Goal: Task Accomplishment & Management: Use online tool/utility

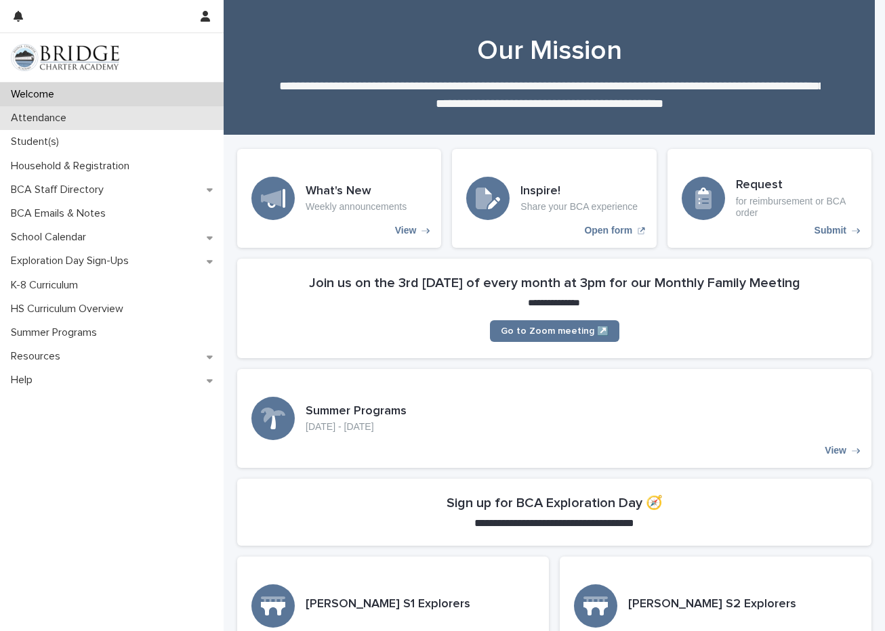
click at [49, 116] on p "Attendance" at bounding box center [41, 118] width 72 height 13
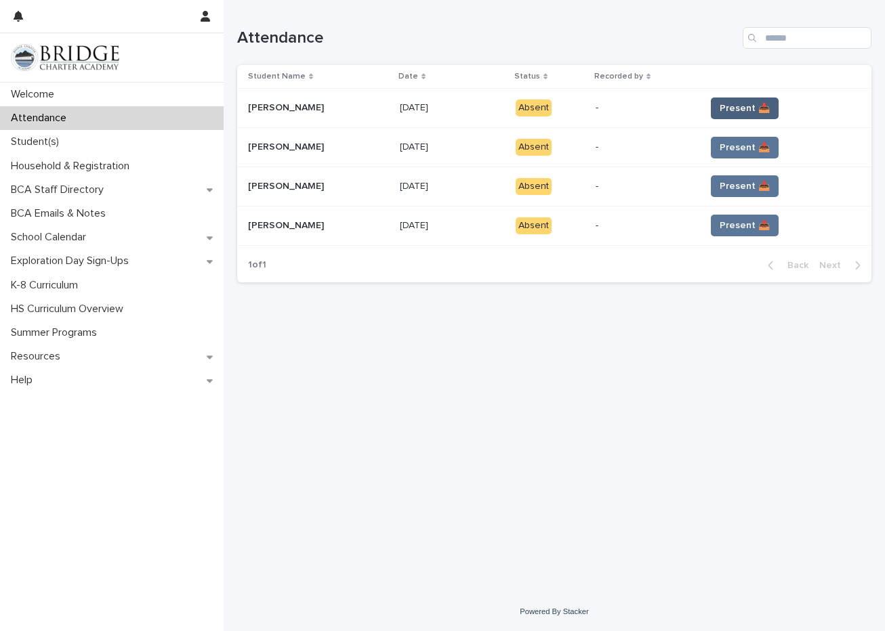
click at [722, 108] on span "Present 📥" at bounding box center [745, 109] width 50 height 14
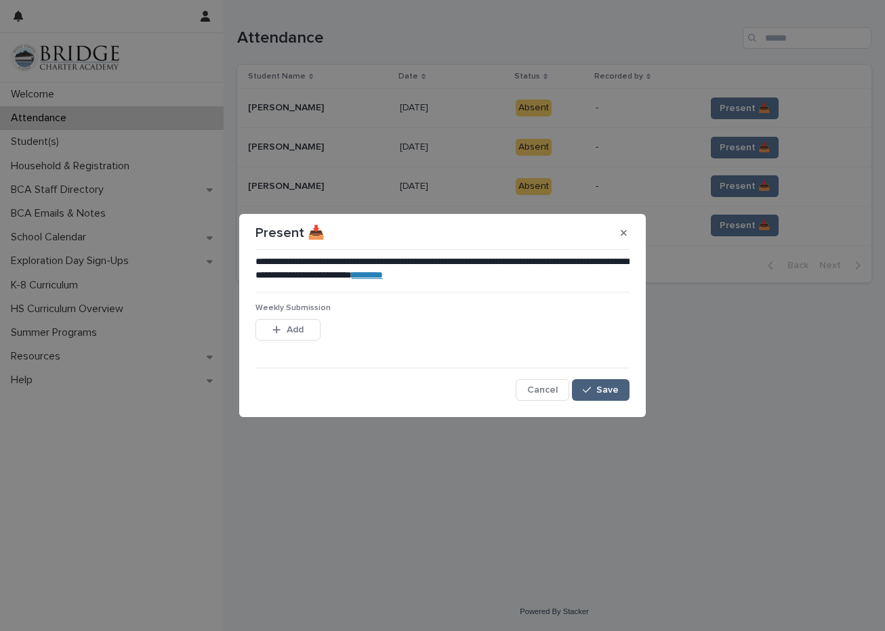
click at [623, 390] on button "Save" at bounding box center [601, 390] width 58 height 22
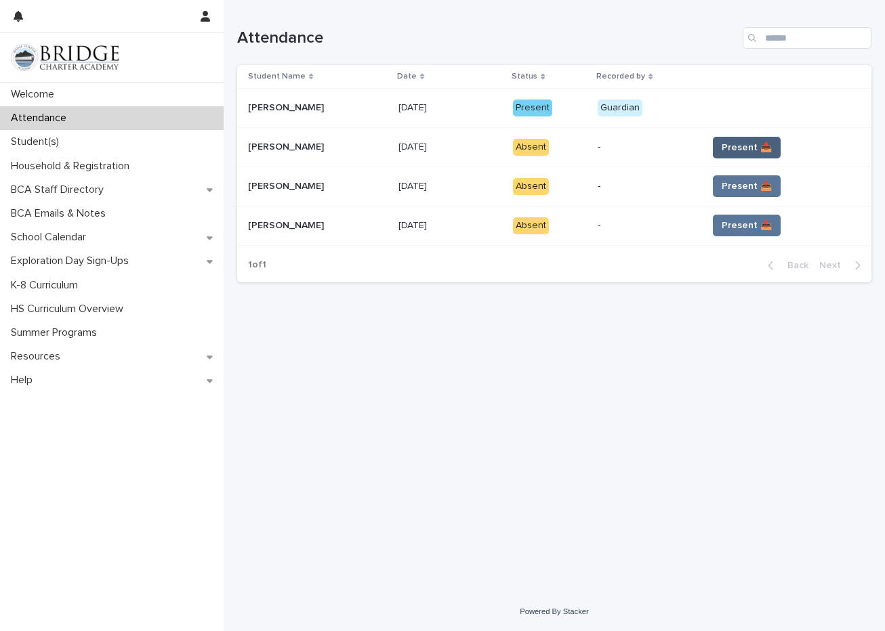
click at [743, 146] on span "Present 📥" at bounding box center [747, 148] width 50 height 14
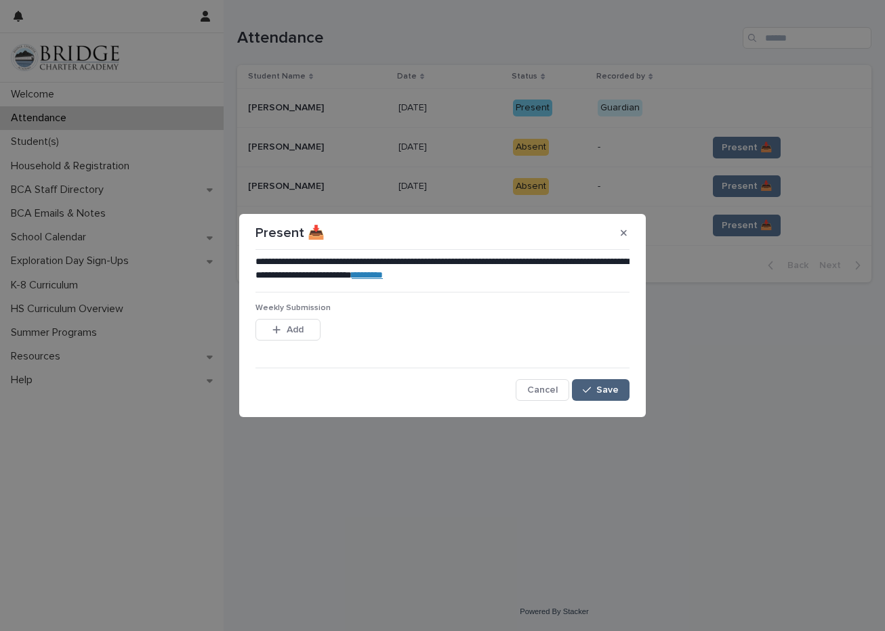
click at [590, 395] on button "Save" at bounding box center [601, 390] width 58 height 22
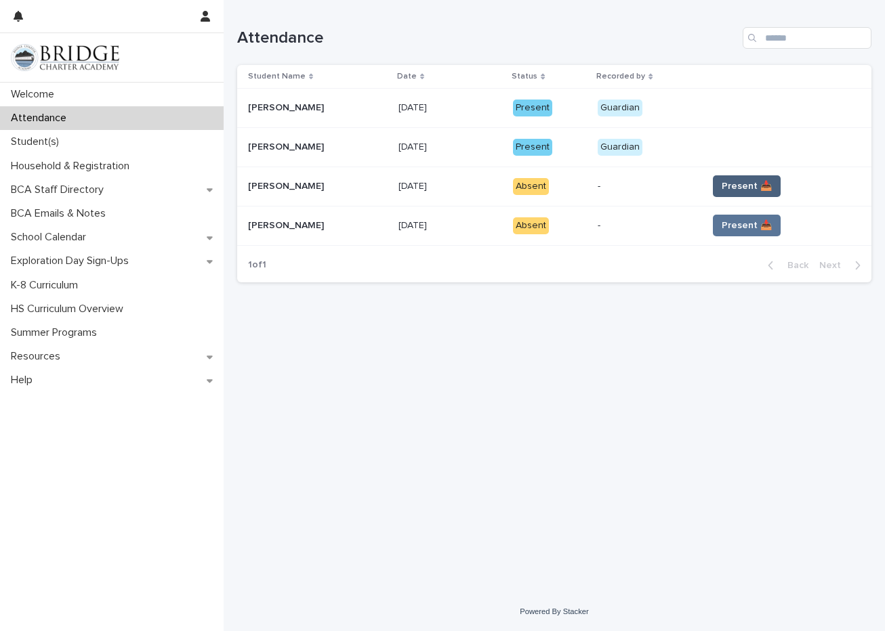
click at [732, 182] on span "Present 📥" at bounding box center [747, 187] width 50 height 14
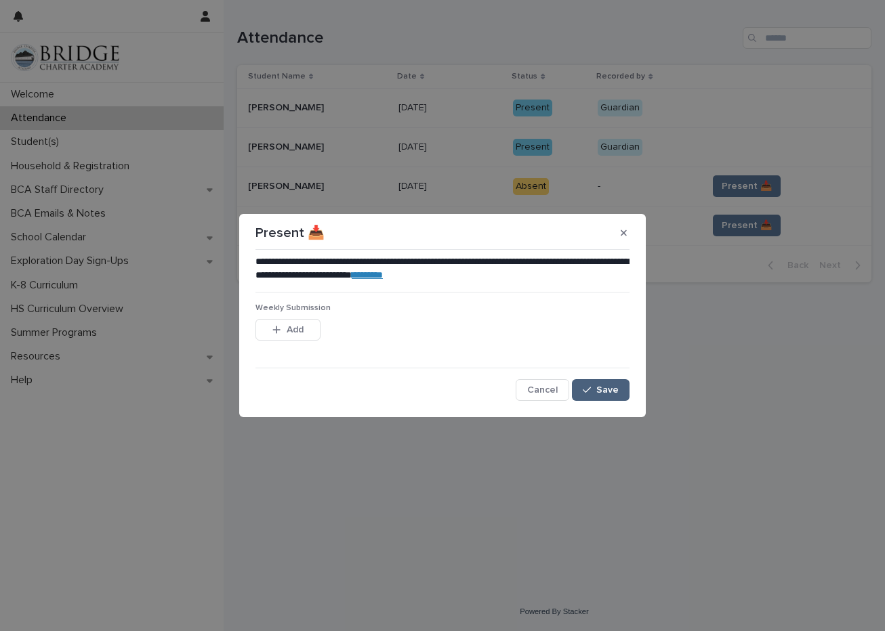
click at [611, 388] on span "Save" at bounding box center [607, 390] width 22 height 9
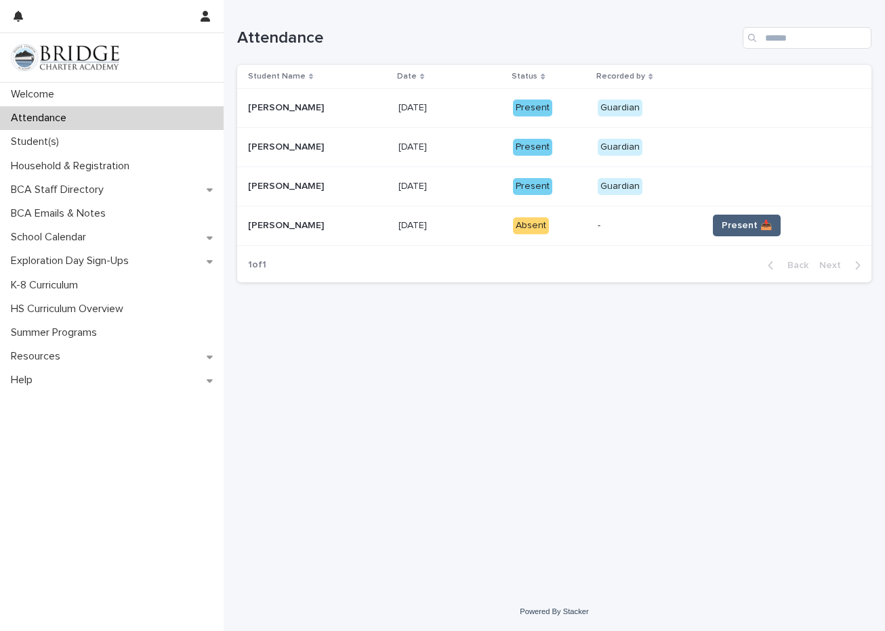
click at [744, 222] on span "Present 📥" at bounding box center [747, 226] width 50 height 14
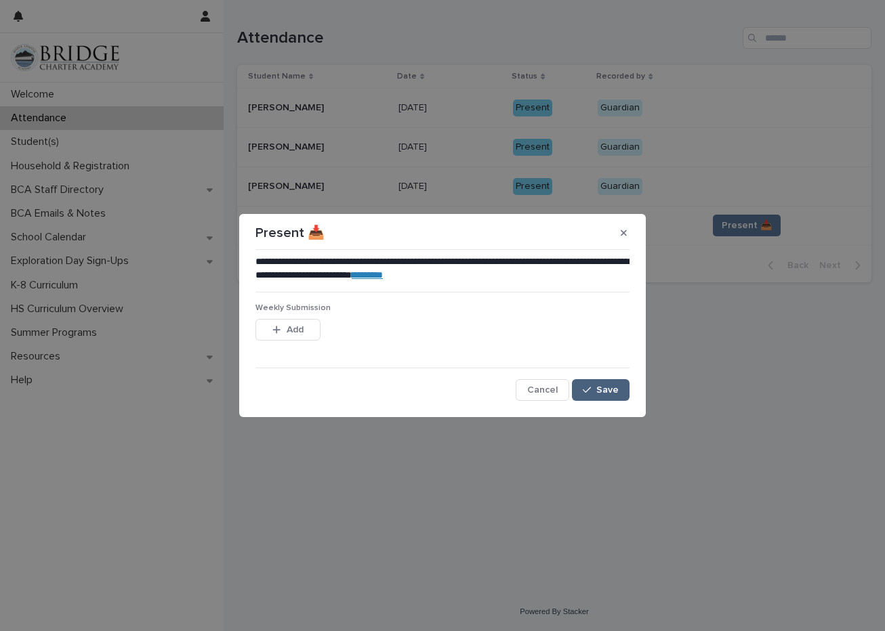
click at [620, 385] on button "Save" at bounding box center [601, 390] width 58 height 22
